Goal: Task Accomplishment & Management: Use online tool/utility

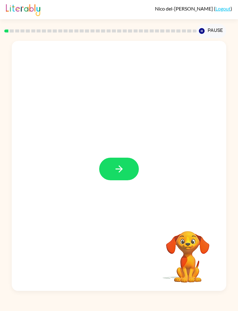
click at [119, 175] on button "button" at bounding box center [119, 168] width 40 height 23
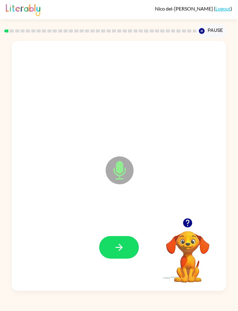
click at [120, 247] on icon "button" at bounding box center [118, 246] width 7 height 7
click at [124, 245] on button "button" at bounding box center [119, 247] width 40 height 23
click at [120, 256] on button "button" at bounding box center [119, 247] width 40 height 23
click at [123, 244] on icon "button" at bounding box center [119, 247] width 11 height 11
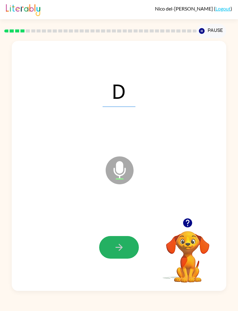
click at [125, 249] on button "button" at bounding box center [119, 247] width 40 height 23
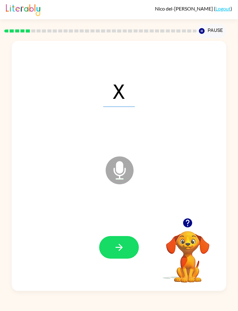
click at [122, 246] on icon "button" at bounding box center [119, 247] width 11 height 11
click at [120, 249] on icon "button" at bounding box center [119, 247] width 11 height 11
click at [123, 246] on icon "button" at bounding box center [119, 247] width 11 height 11
click at [121, 243] on icon "button" at bounding box center [119, 247] width 11 height 11
click at [123, 251] on icon "button" at bounding box center [119, 247] width 11 height 11
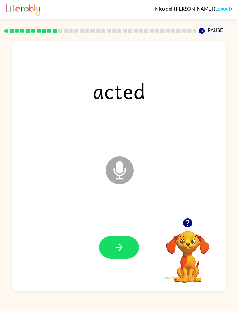
click at [124, 253] on button "button" at bounding box center [119, 247] width 40 height 23
click at [123, 251] on icon "button" at bounding box center [119, 247] width 11 height 11
click at [122, 256] on button "button" at bounding box center [119, 247] width 40 height 23
click at [122, 256] on div at bounding box center [119, 247] width 40 height 23
click at [124, 244] on button "button" at bounding box center [119, 247] width 40 height 23
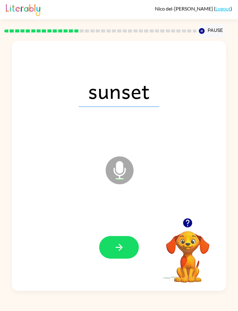
click at [125, 247] on button "button" at bounding box center [119, 247] width 40 height 23
click at [129, 245] on button "button" at bounding box center [119, 247] width 40 height 23
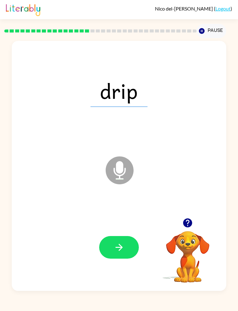
click at [122, 248] on icon "button" at bounding box center [119, 247] width 11 height 11
click at [122, 246] on icon "button" at bounding box center [119, 247] width 11 height 11
click at [118, 249] on icon "button" at bounding box center [119, 247] width 11 height 11
click at [124, 248] on button "button" at bounding box center [119, 247] width 40 height 23
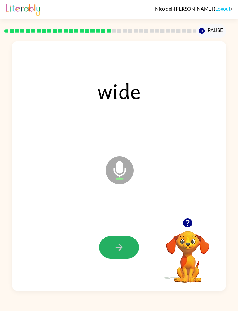
click at [129, 256] on button "button" at bounding box center [119, 247] width 40 height 23
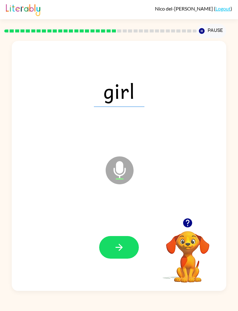
click at [128, 251] on button "button" at bounding box center [119, 247] width 40 height 23
click at [124, 244] on icon "button" at bounding box center [119, 247] width 11 height 11
click at [122, 249] on icon "button" at bounding box center [119, 247] width 11 height 11
click at [123, 247] on icon "button" at bounding box center [119, 247] width 11 height 11
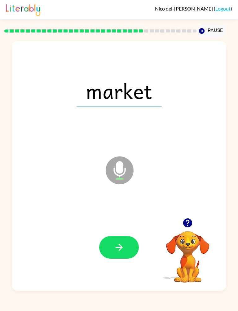
click at [127, 245] on button "button" at bounding box center [119, 247] width 40 height 23
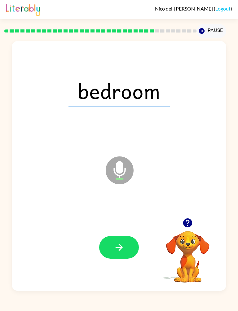
click at [127, 252] on button "button" at bounding box center [119, 247] width 40 height 23
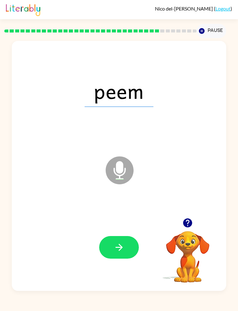
click at [125, 247] on button "button" at bounding box center [119, 247] width 40 height 23
click at [126, 249] on button "button" at bounding box center [119, 247] width 40 height 23
click at [120, 254] on button "button" at bounding box center [119, 247] width 40 height 23
click at [125, 251] on button "button" at bounding box center [119, 247] width 40 height 23
click at [124, 245] on icon "button" at bounding box center [119, 247] width 11 height 11
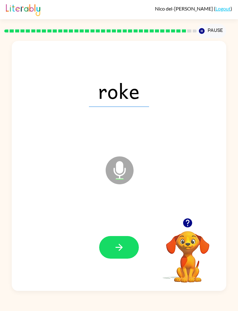
click at [119, 251] on icon "button" at bounding box center [119, 247] width 11 height 11
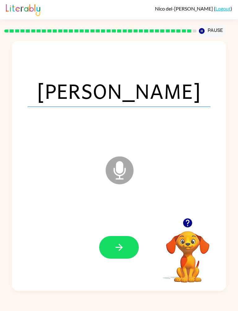
click at [118, 250] on icon "button" at bounding box center [119, 247] width 11 height 11
